Goal: Find specific page/section: Find specific page/section

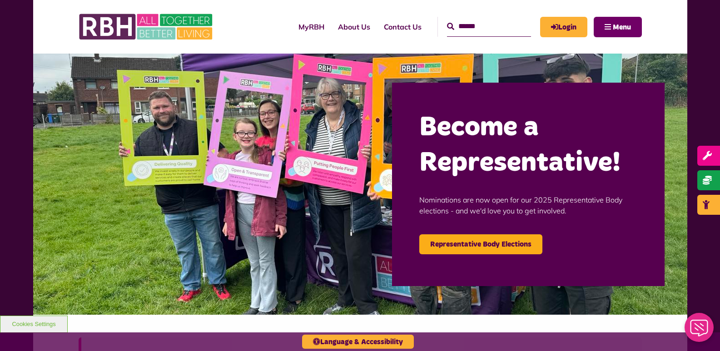
click at [619, 25] on span "Menu" at bounding box center [622, 27] width 18 height 7
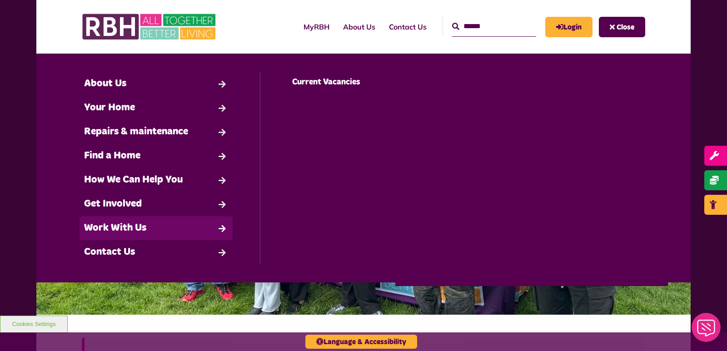
click at [119, 228] on link "Work With Us" at bounding box center [156, 228] width 153 height 24
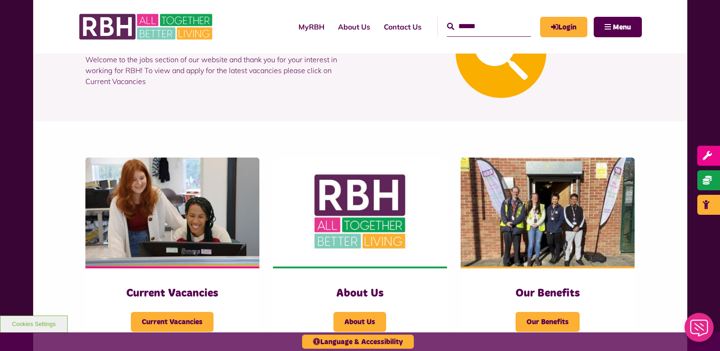
scroll to position [154, 0]
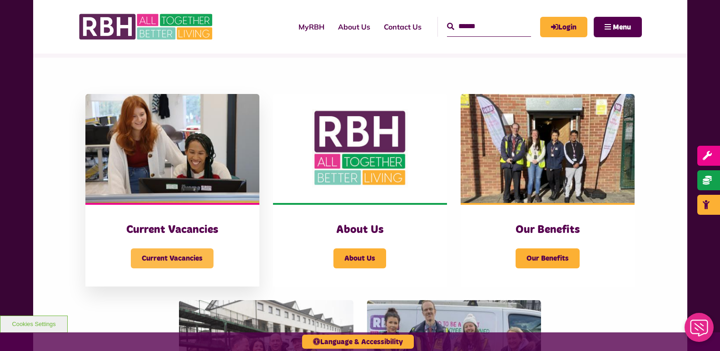
click at [170, 264] on span "Current Vacancies" at bounding box center [172, 259] width 83 height 20
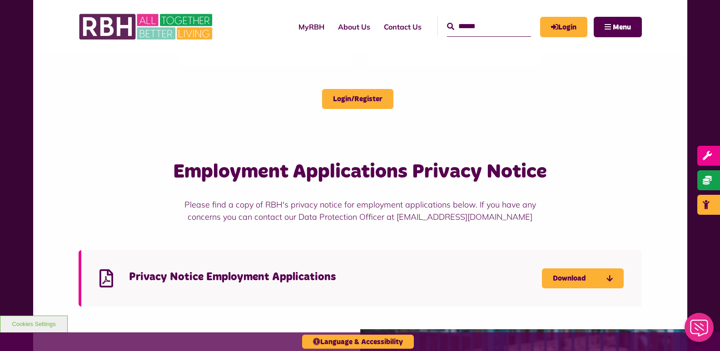
scroll to position [739, 0]
